Goal: Find specific page/section: Find specific page/section

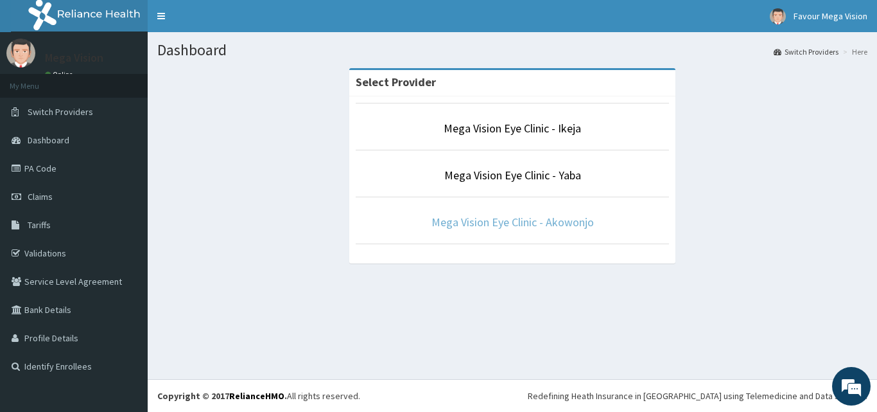
click at [477, 220] on link "Mega Vision Eye Clinic - Akowonjo" at bounding box center [513, 222] width 163 height 15
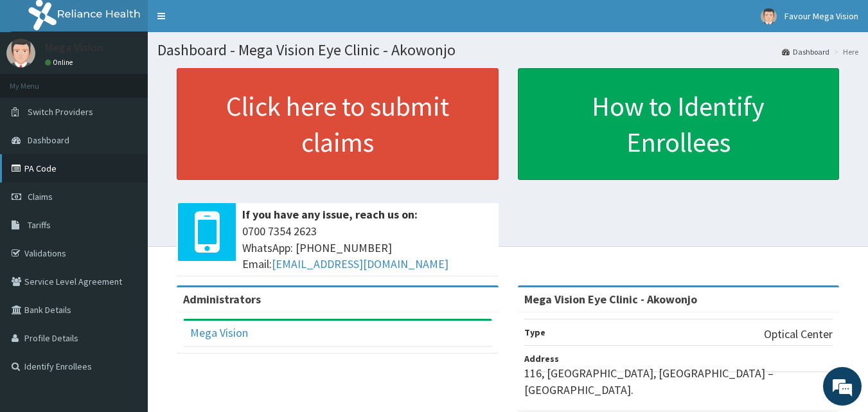
click at [58, 166] on link "PA Code" at bounding box center [74, 168] width 148 height 28
